Goal: Check status: Check status

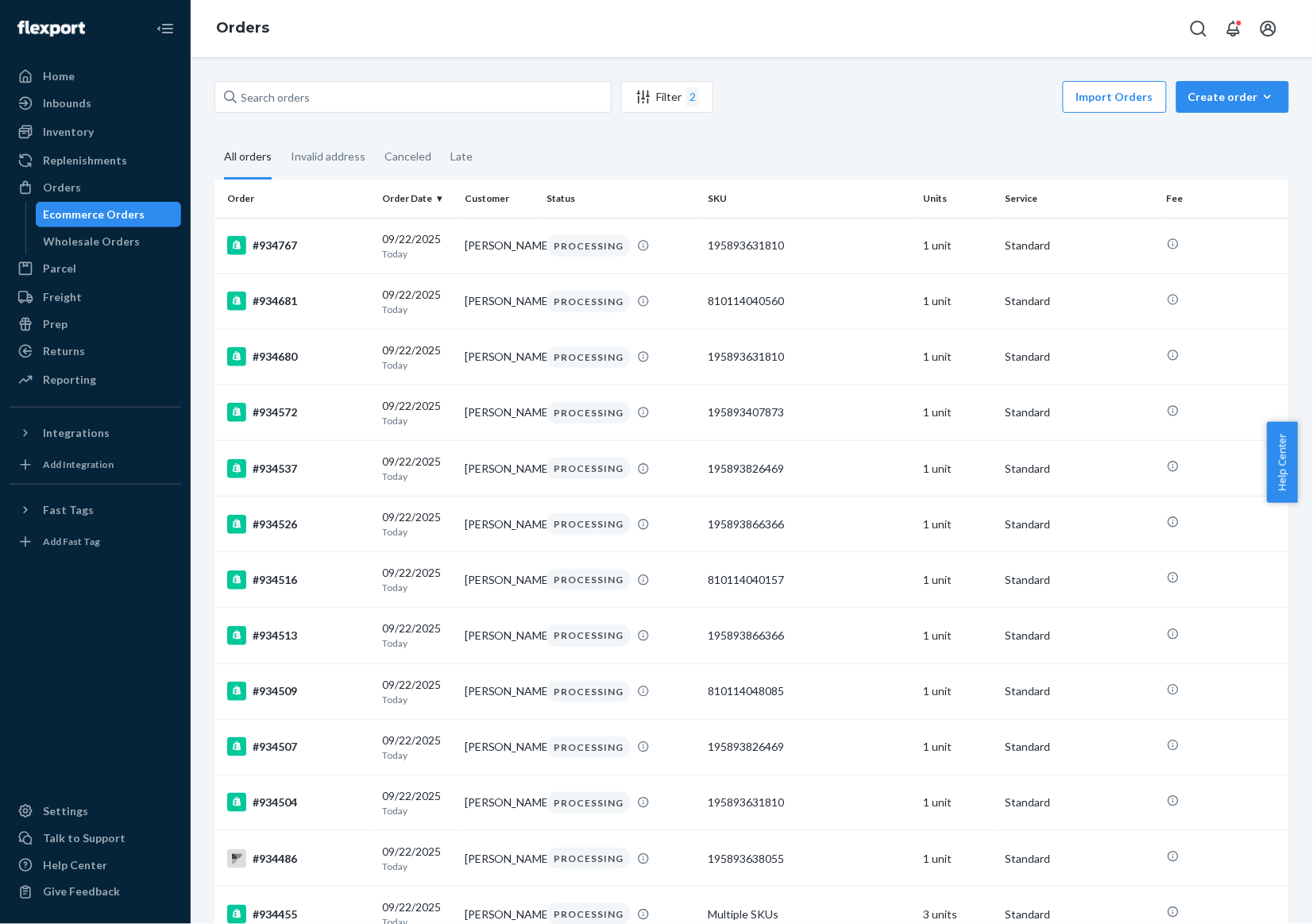
click at [506, 106] on input "text" at bounding box center [413, 96] width 397 height 32
type input "934360"
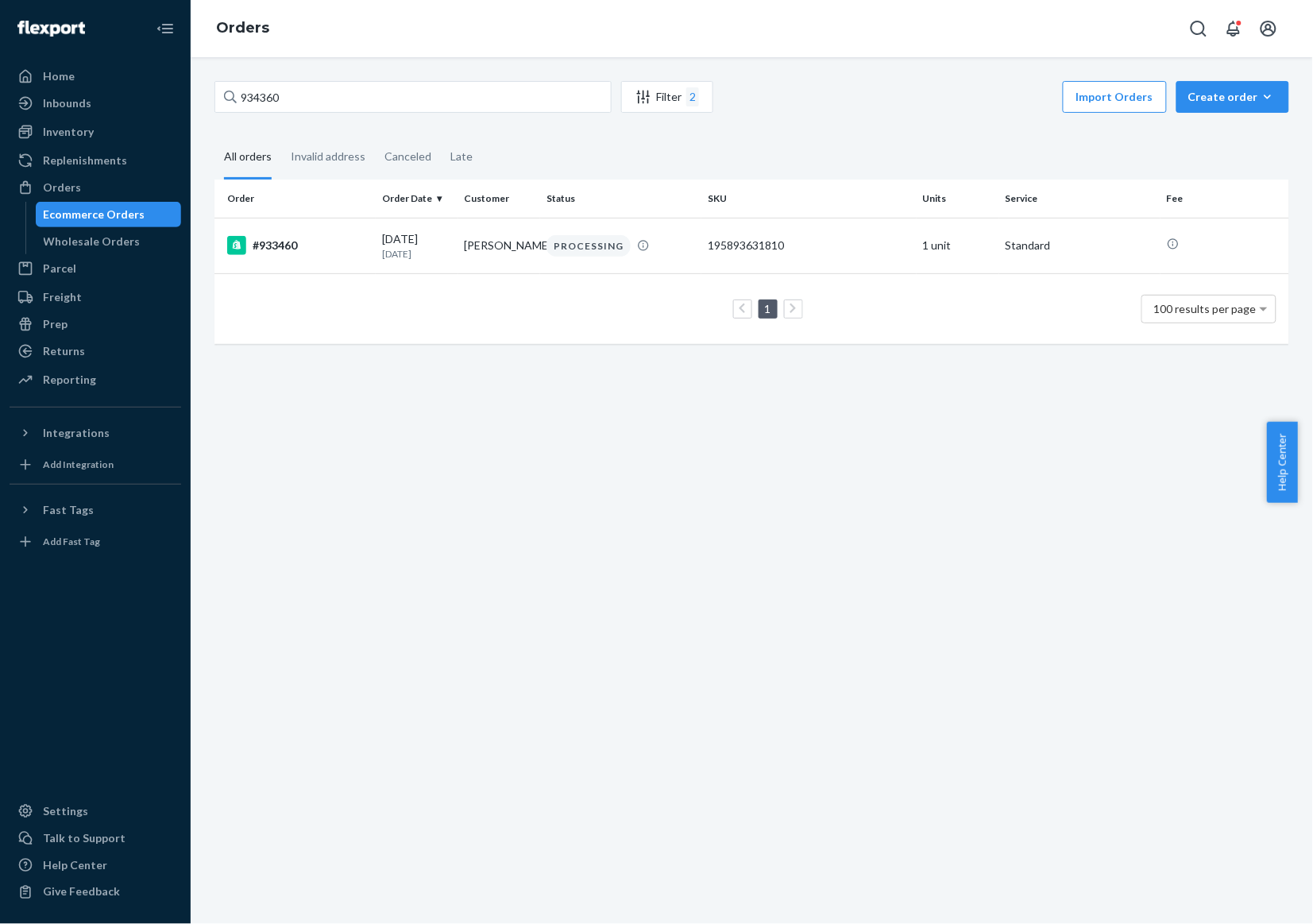
type input "934360"
click at [667, 92] on div "Filter 2" at bounding box center [667, 97] width 90 height 19
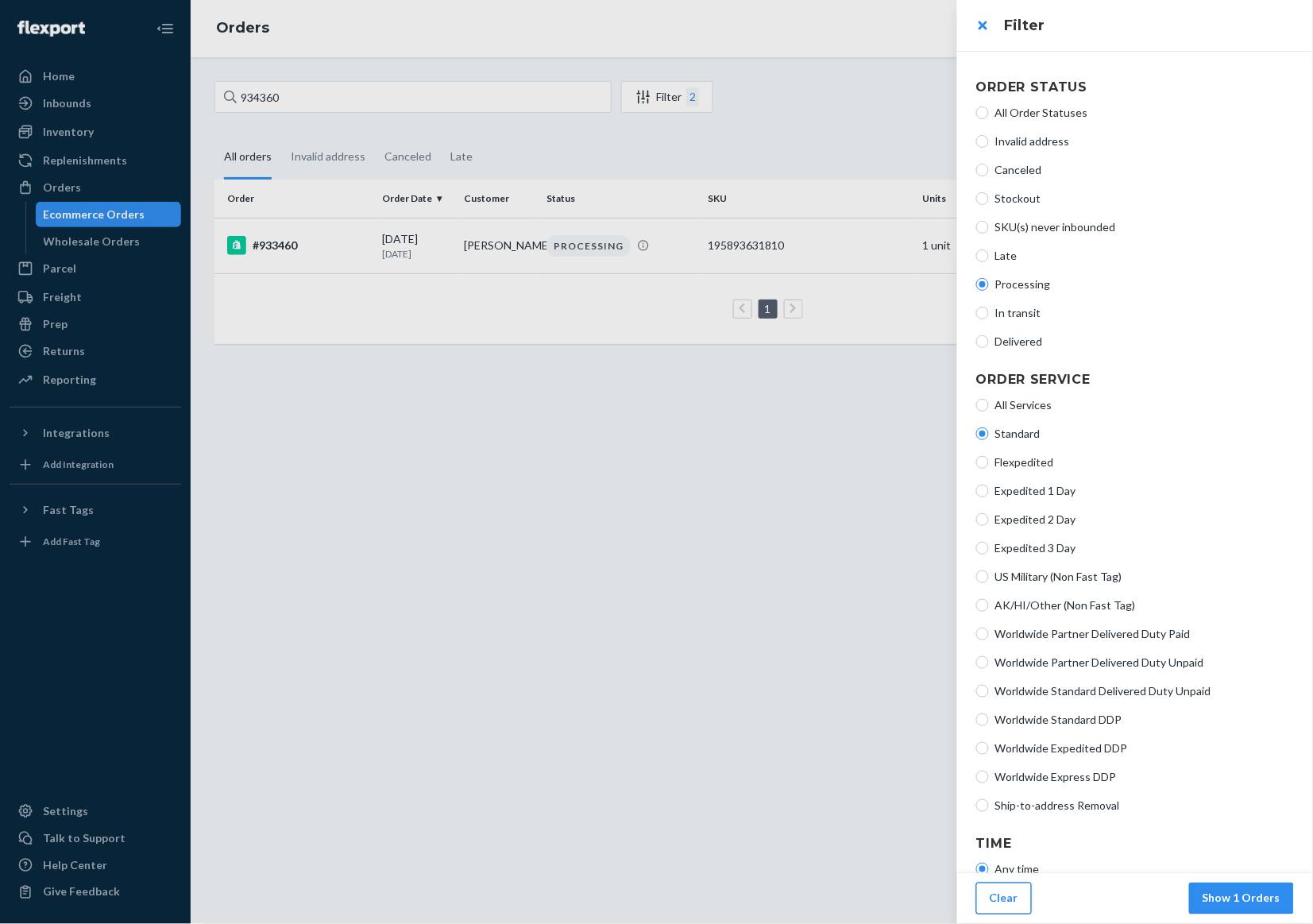
click at [1017, 900] on button "Clear" at bounding box center [1004, 898] width 55 height 32
radio input "true"
radio input "false"
radio input "true"
radio input "false"
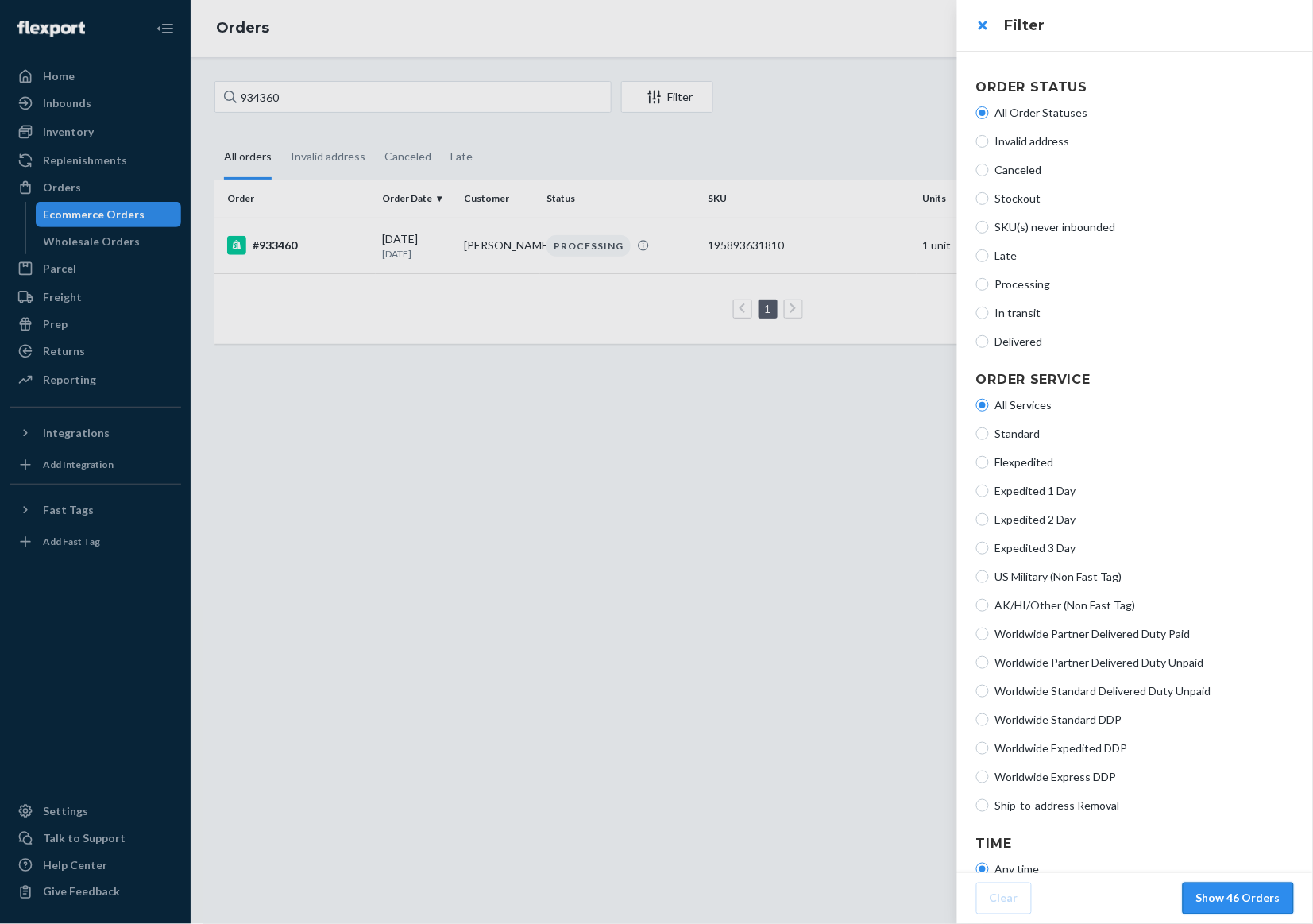
click at [1213, 901] on button "Show 46 Orders" at bounding box center [1238, 898] width 111 height 32
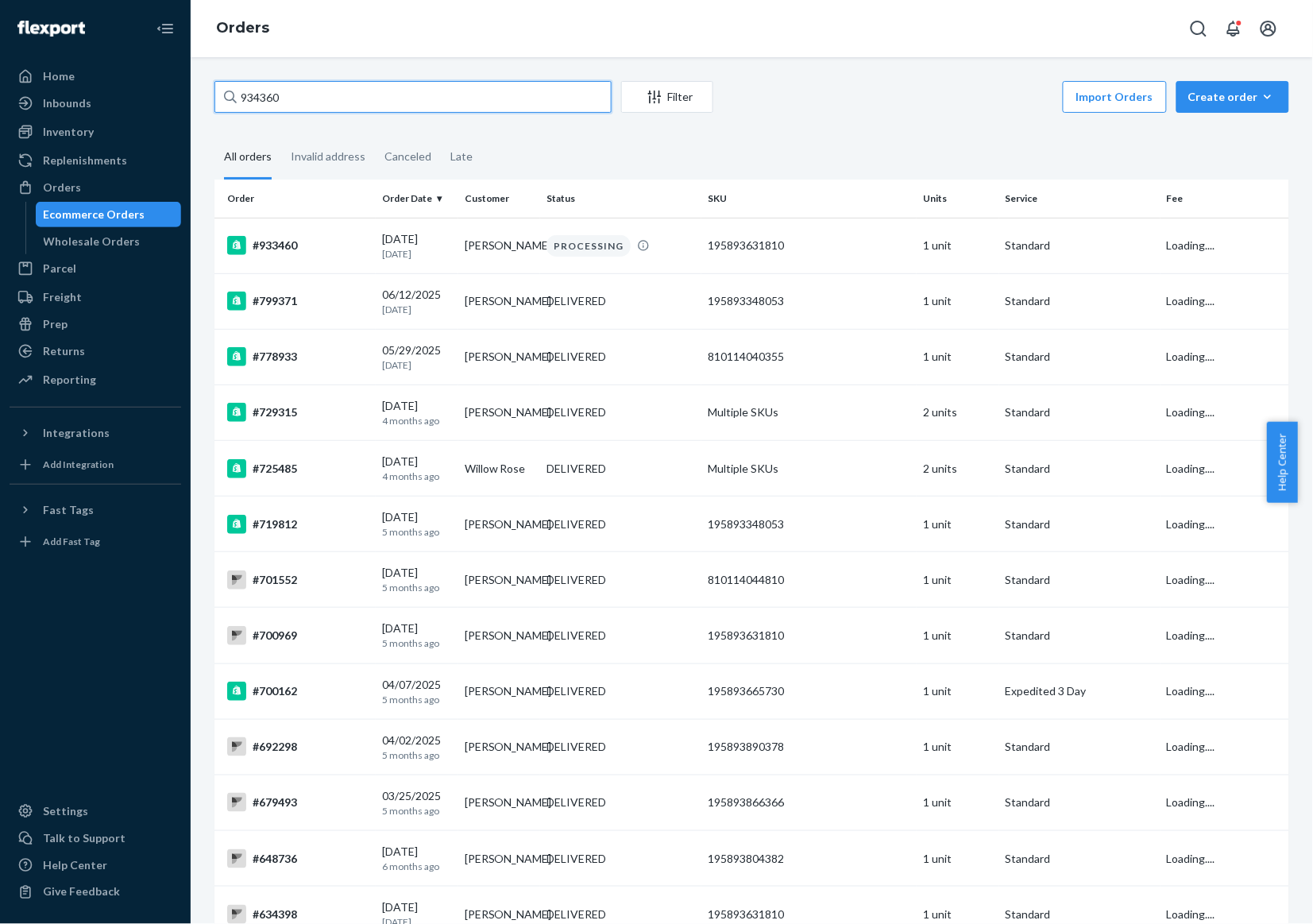
click at [469, 109] on input "934360" at bounding box center [413, 96] width 397 height 32
paste input "934360"
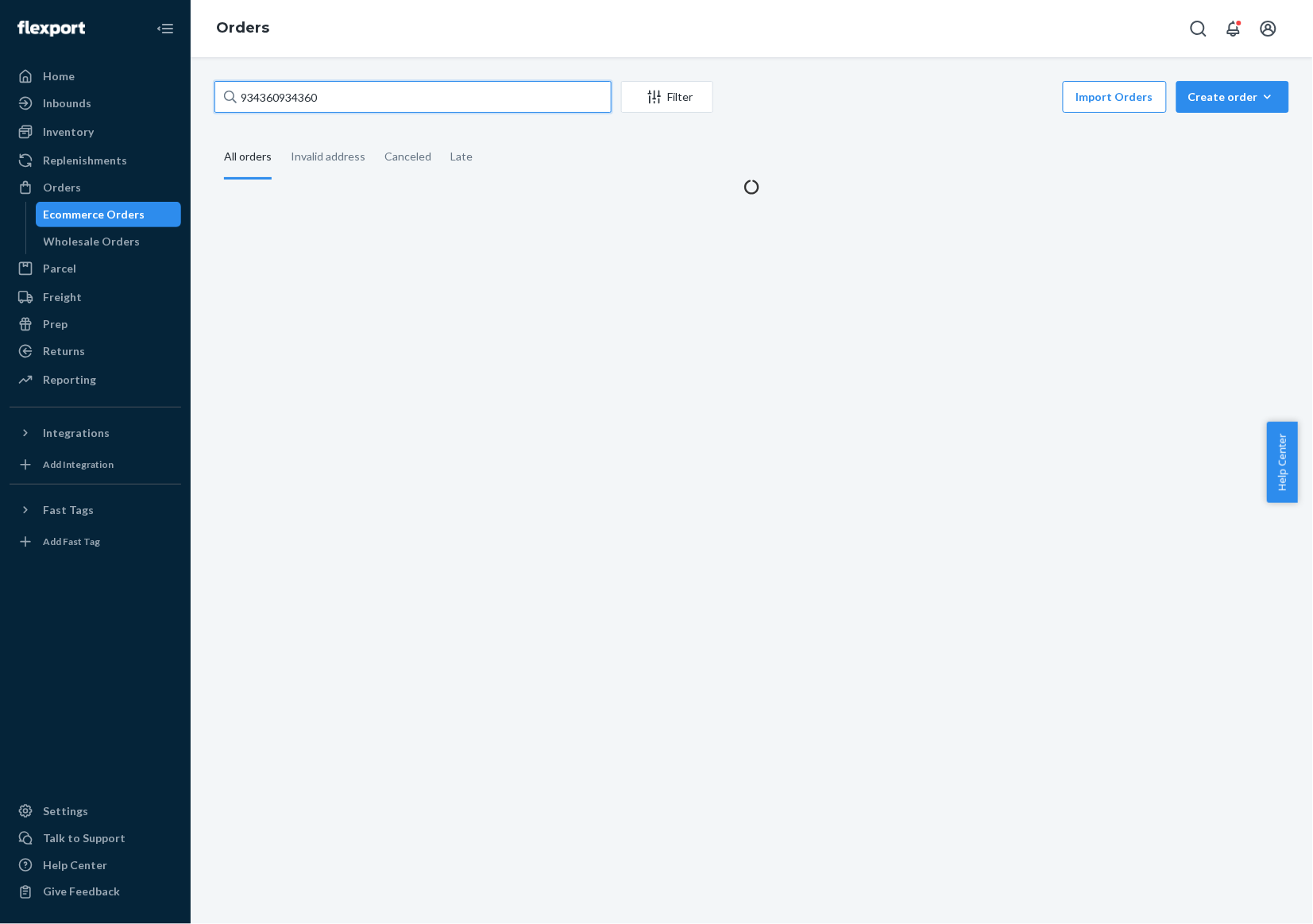
paste input "text"
type input "934360"
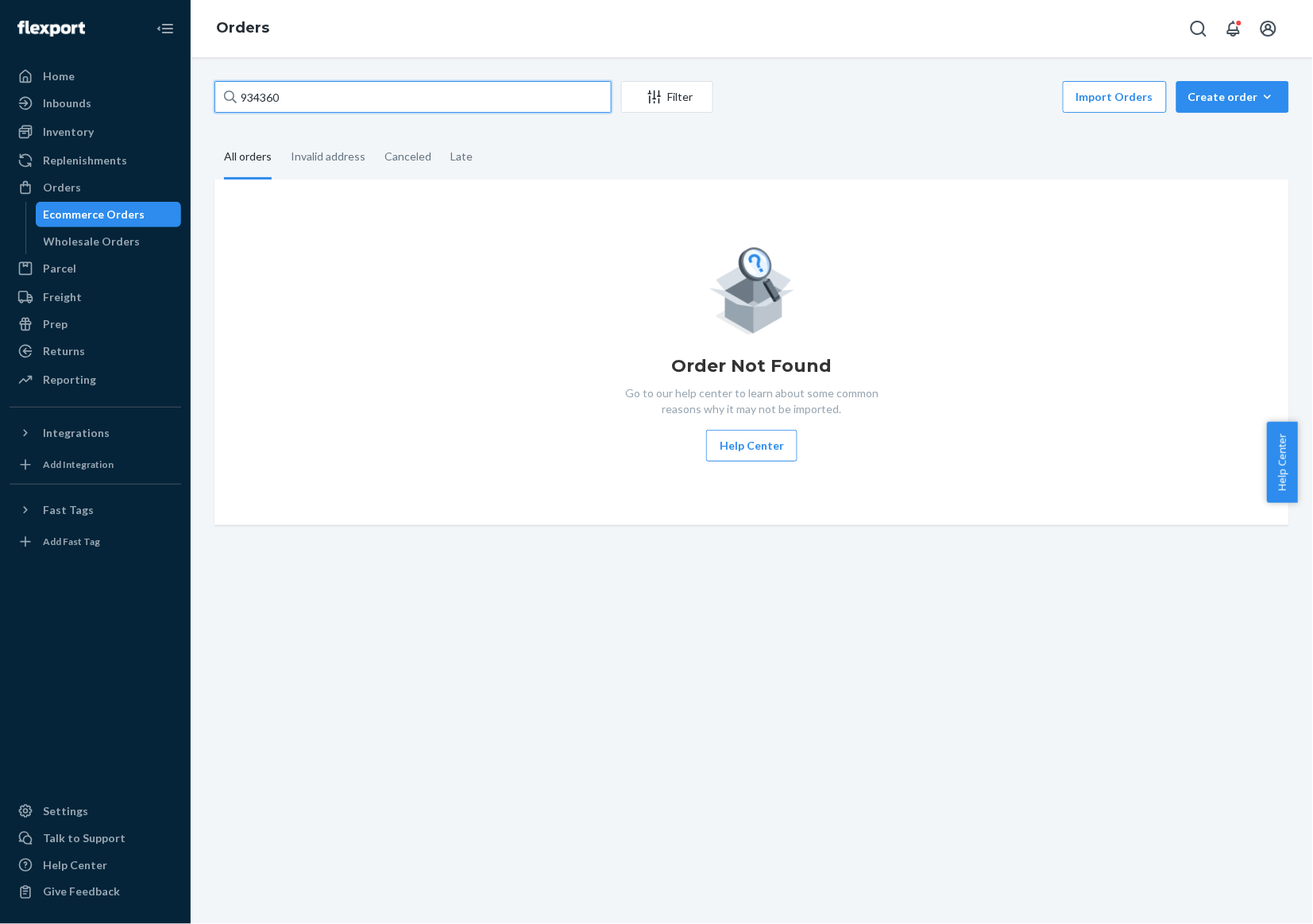
click at [402, 94] on input "934360" at bounding box center [413, 96] width 397 height 32
